Goal: Go to known website: Access a specific website the user already knows

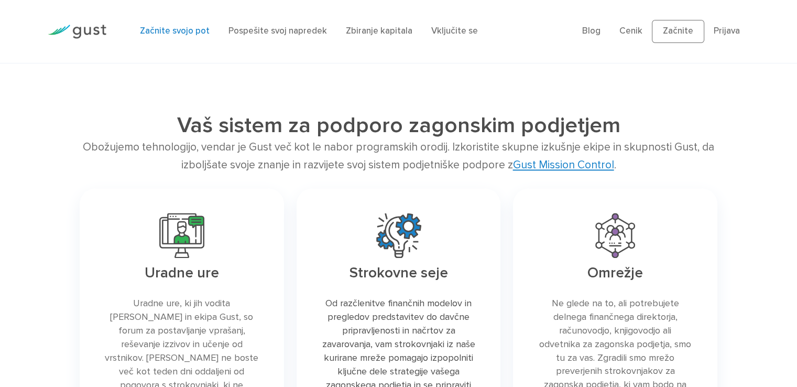
scroll to position [1468, 0]
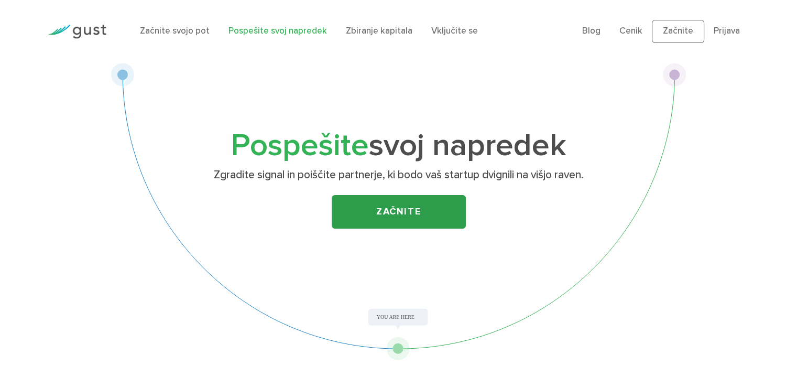
click at [408, 207] on font "Začnite" at bounding box center [398, 211] width 45 height 11
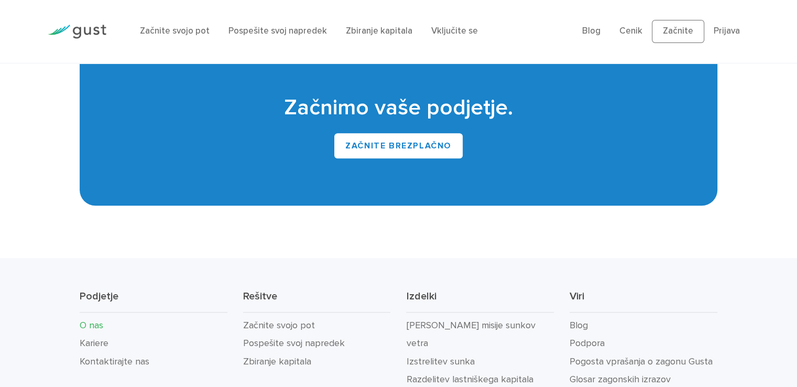
scroll to position [903, 0]
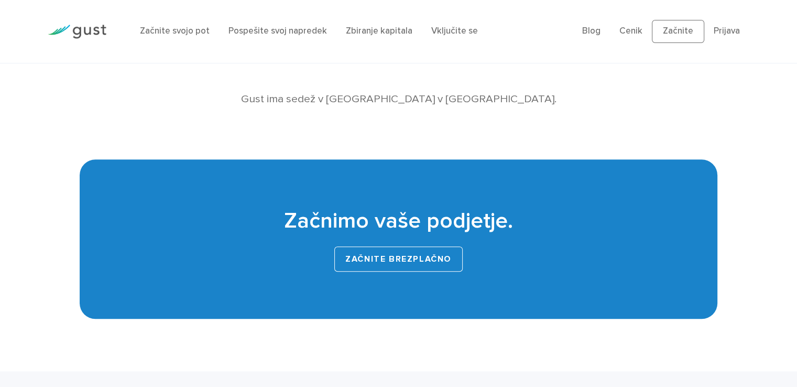
click at [367, 256] on font "Začnite brezplačno" at bounding box center [398, 259] width 106 height 10
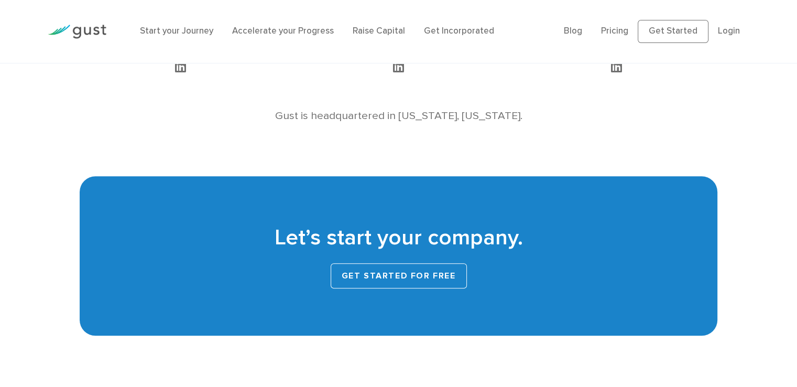
scroll to position [899, 0]
